Goal: Contribute content: Contribute content

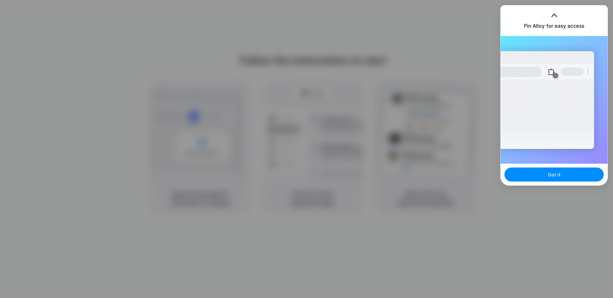
click at [557, 17] on div at bounding box center [554, 16] width 10 height 10
click at [554, 14] on div at bounding box center [554, 16] width 10 height 10
click at [533, 165] on div "Got it" at bounding box center [554, 175] width 107 height 22
click at [536, 174] on button "Got it" at bounding box center [553, 175] width 99 height 14
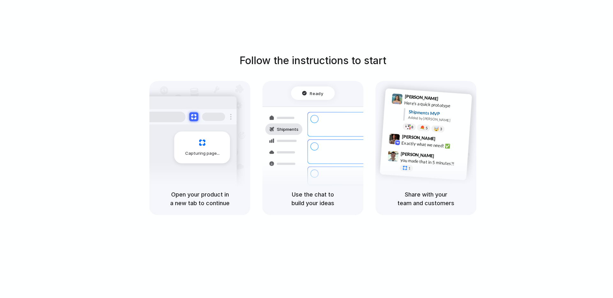
click at [306, 149] on polaris-container at bounding box center [306, 149] width 0 height 0
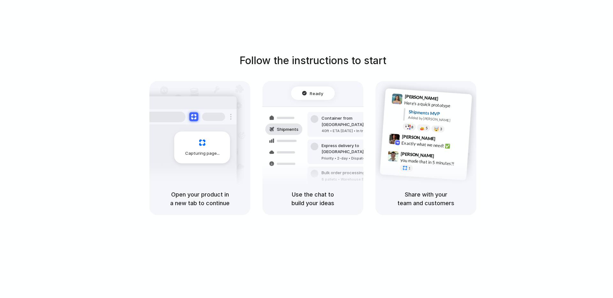
click at [306, 149] on polaris-container at bounding box center [306, 149] width 0 height 0
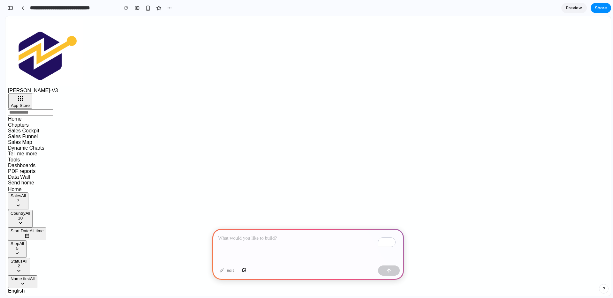
click at [291, 235] on p "To enrich screen reader interactions, please activate Accessibility in Grammarl…" at bounding box center [308, 239] width 180 height 8
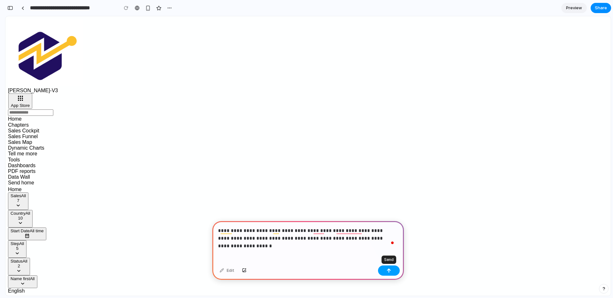
click at [384, 268] on button "button" at bounding box center [389, 271] width 22 height 10
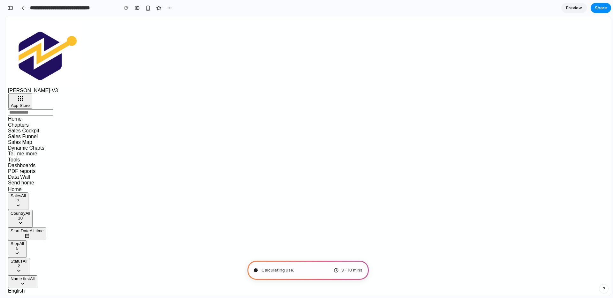
type input "**********"
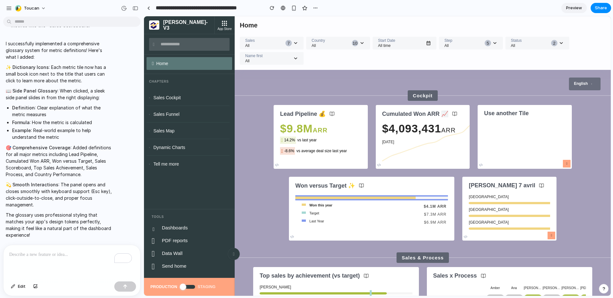
scroll to position [181, 0]
click at [333, 115] on icon at bounding box center [331, 113] width 5 height 5
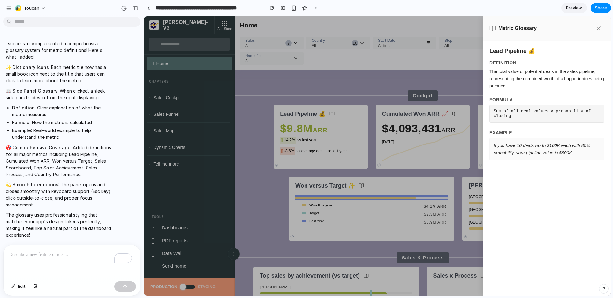
click at [280, 94] on div at bounding box center [377, 156] width 467 height 280
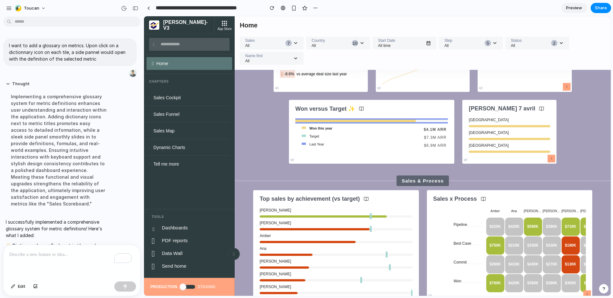
scroll to position [0, 0]
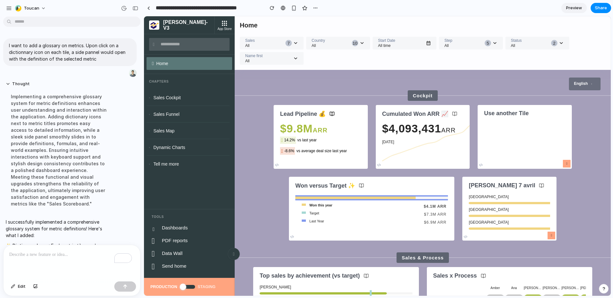
click at [330, 113] on icon at bounding box center [332, 114] width 4 height 4
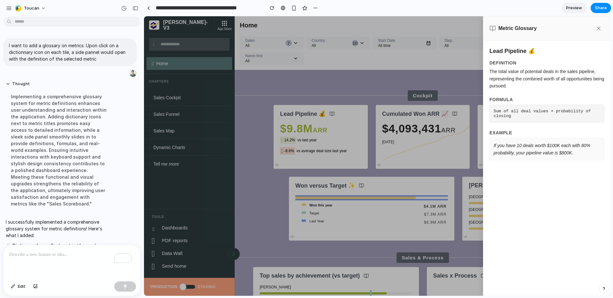
click at [453, 113] on div at bounding box center [377, 156] width 467 height 280
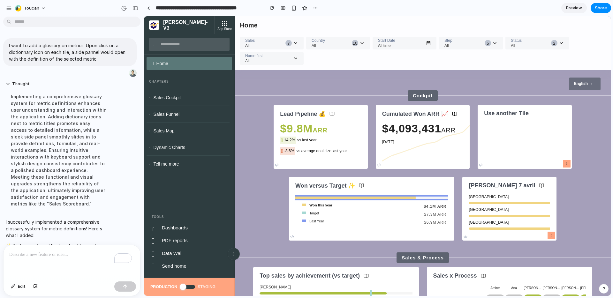
click at [453, 115] on icon at bounding box center [454, 113] width 5 height 5
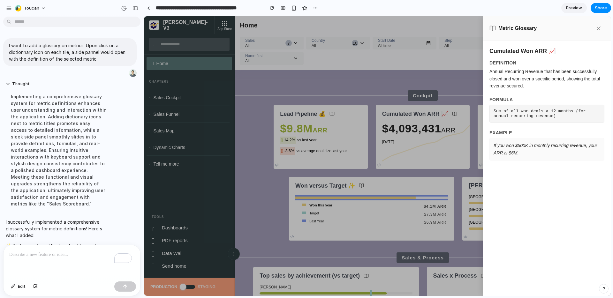
click at [454, 115] on div at bounding box center [377, 156] width 467 height 280
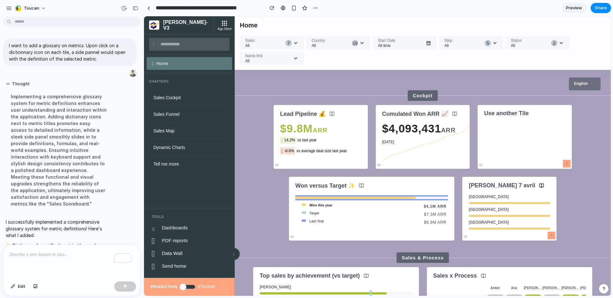
click at [539, 185] on icon at bounding box center [541, 185] width 5 height 5
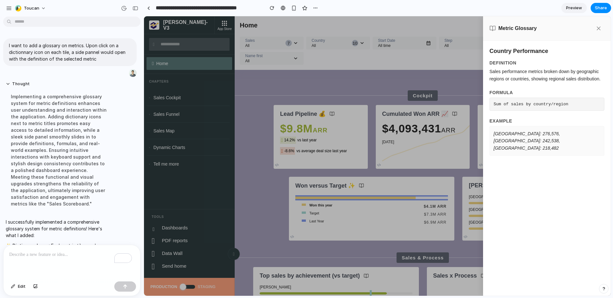
click at [438, 197] on div at bounding box center [377, 156] width 467 height 280
